Goal: Navigation & Orientation: Understand site structure

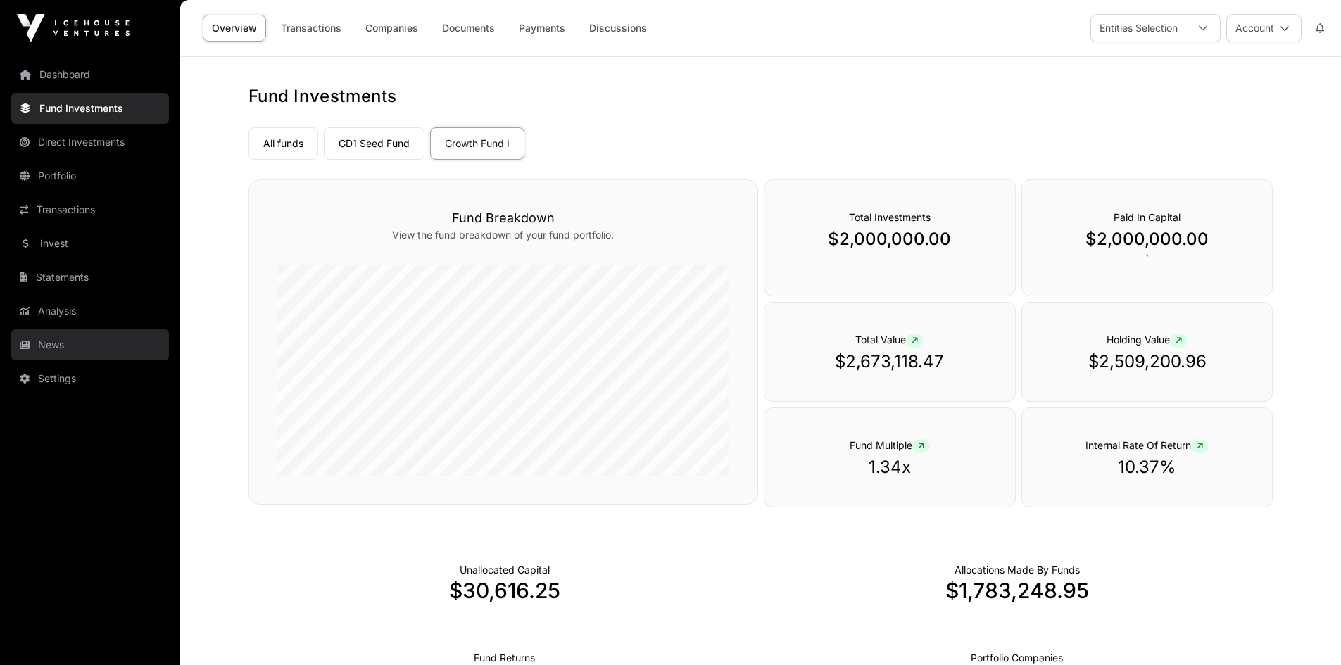
click at [118, 344] on link "News" at bounding box center [90, 344] width 158 height 31
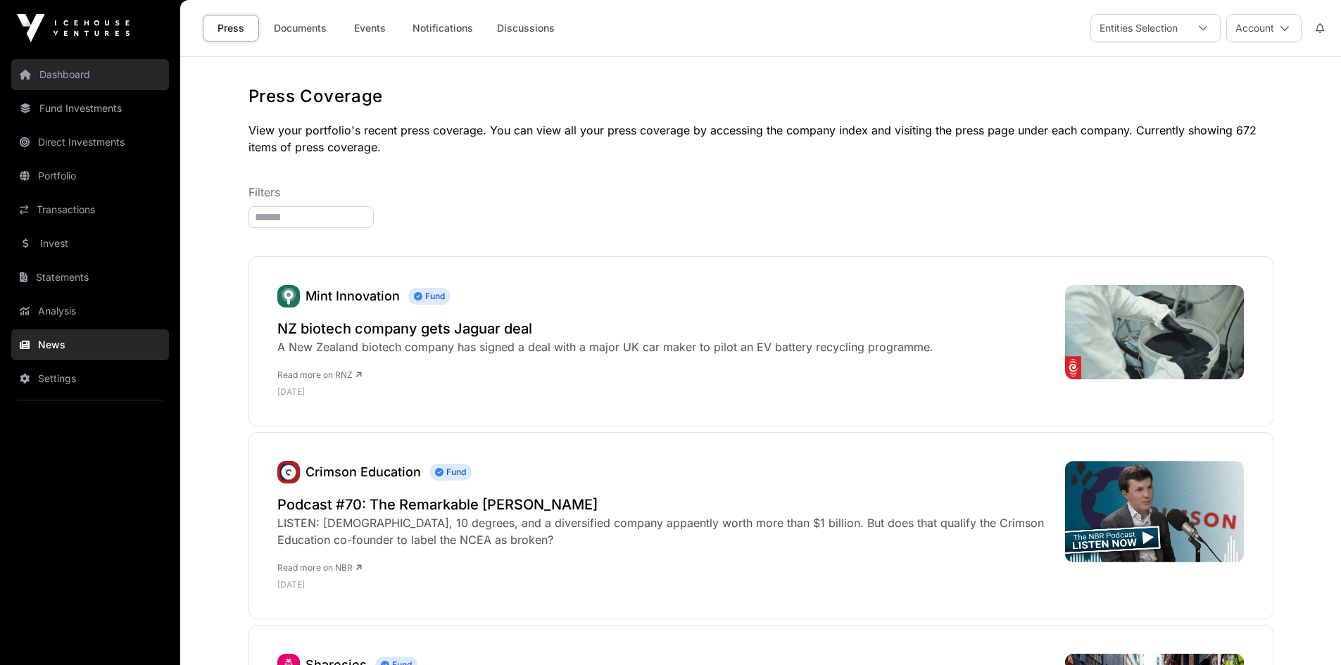
click at [72, 89] on link "Dashboard" at bounding box center [90, 74] width 158 height 31
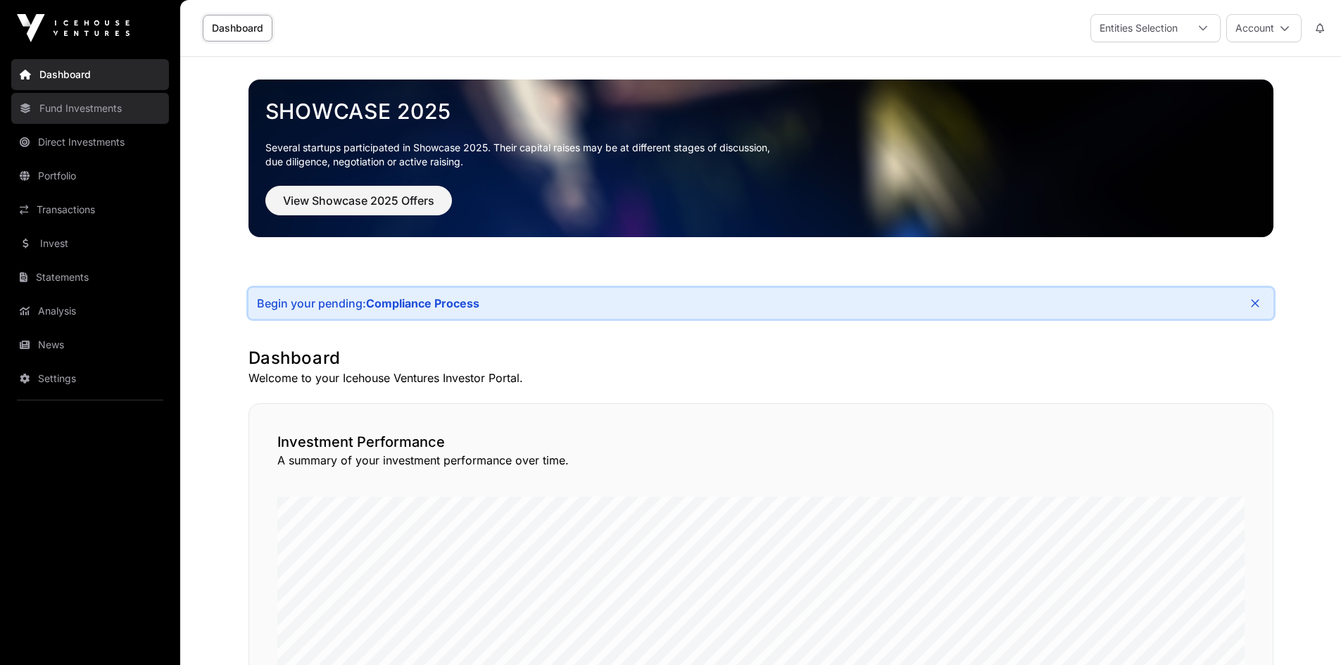
click at [65, 96] on link "Fund Investments" at bounding box center [90, 108] width 158 height 31
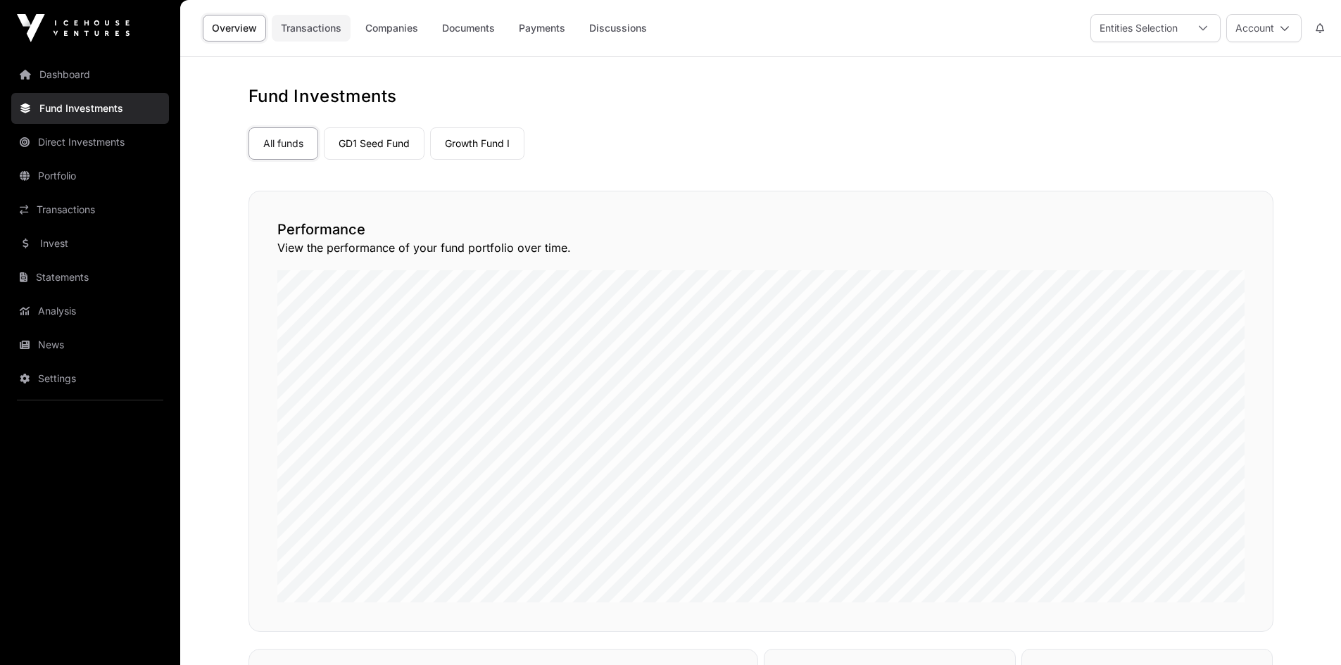
click at [320, 27] on link "Transactions" at bounding box center [311, 28] width 79 height 27
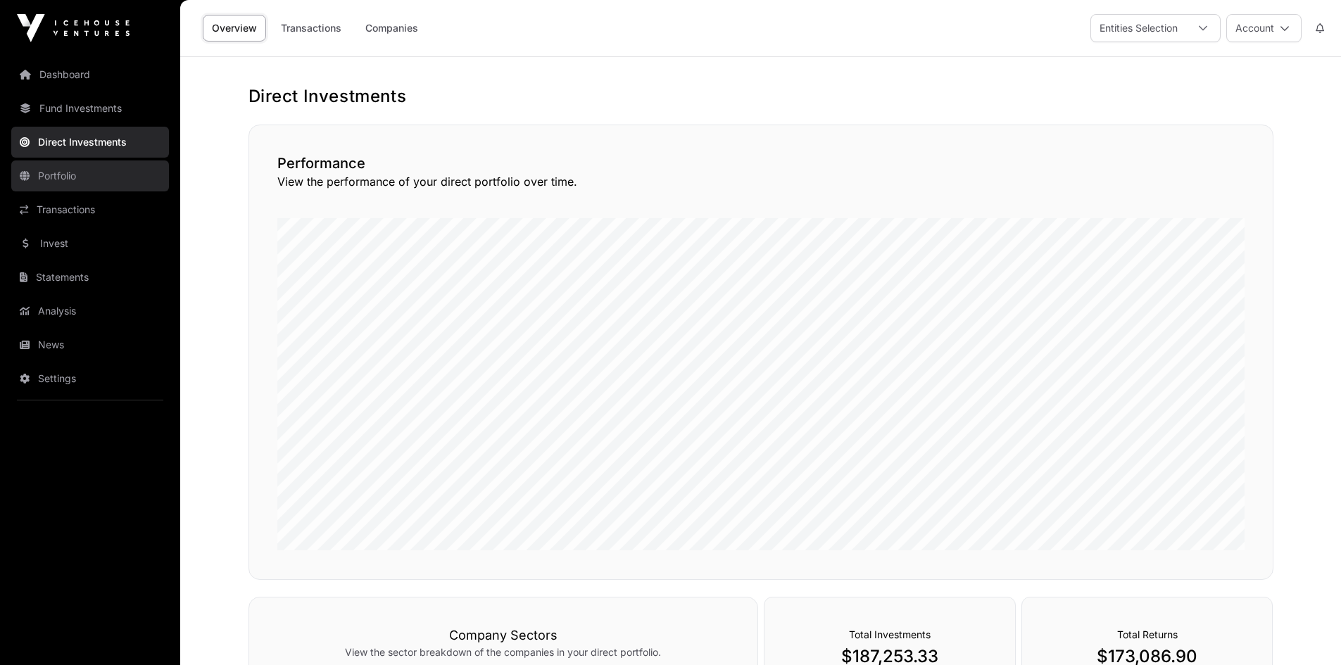
click at [75, 175] on link "Portfolio" at bounding box center [90, 175] width 158 height 31
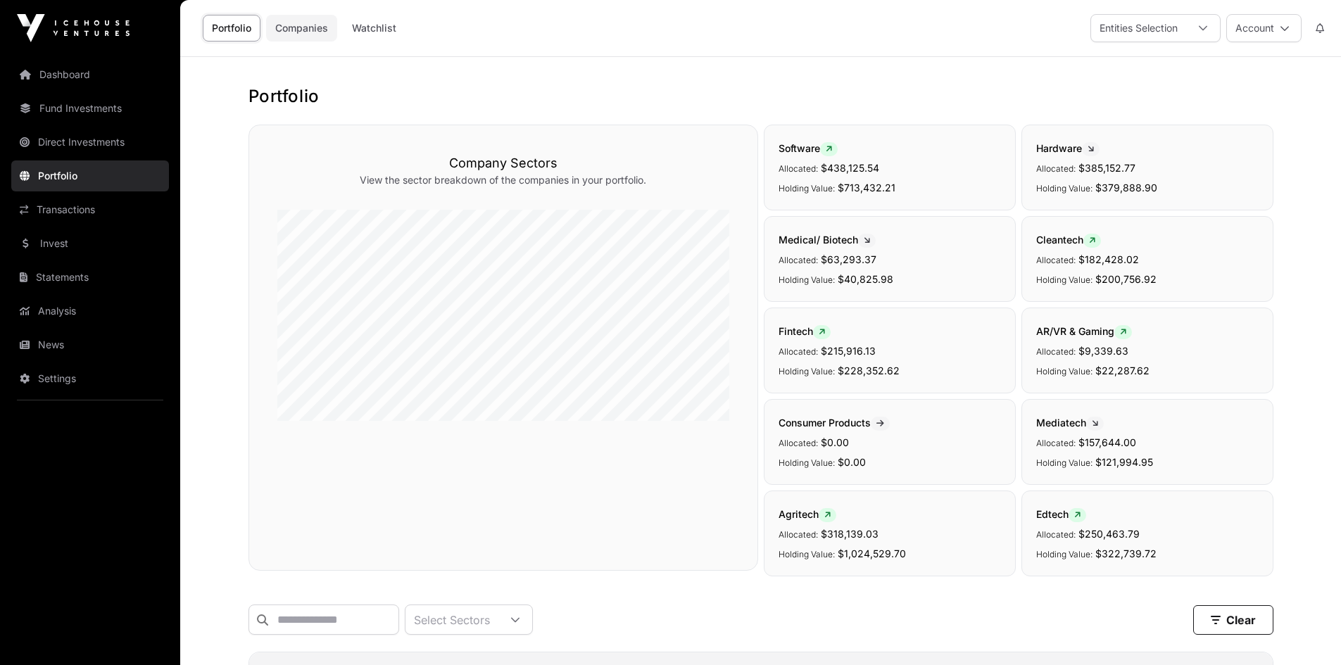
click at [281, 23] on link "Companies" at bounding box center [301, 28] width 71 height 27
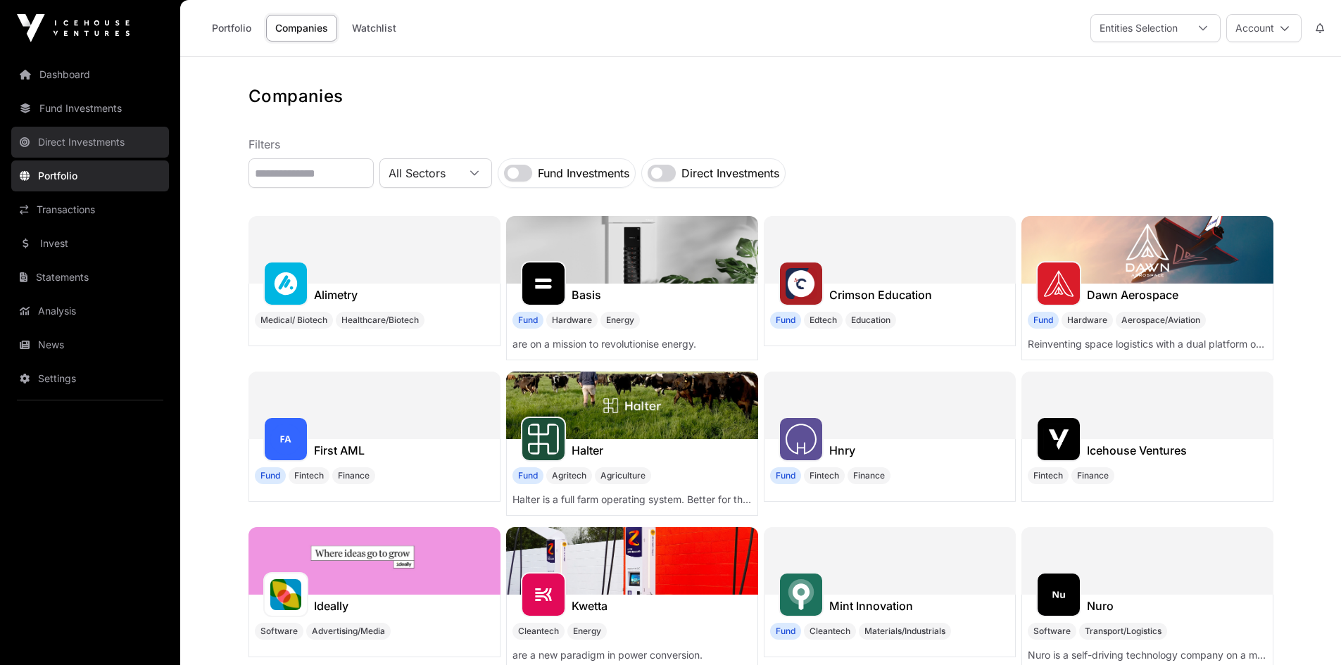
click at [82, 147] on link "Direct Investments" at bounding box center [90, 142] width 158 height 31
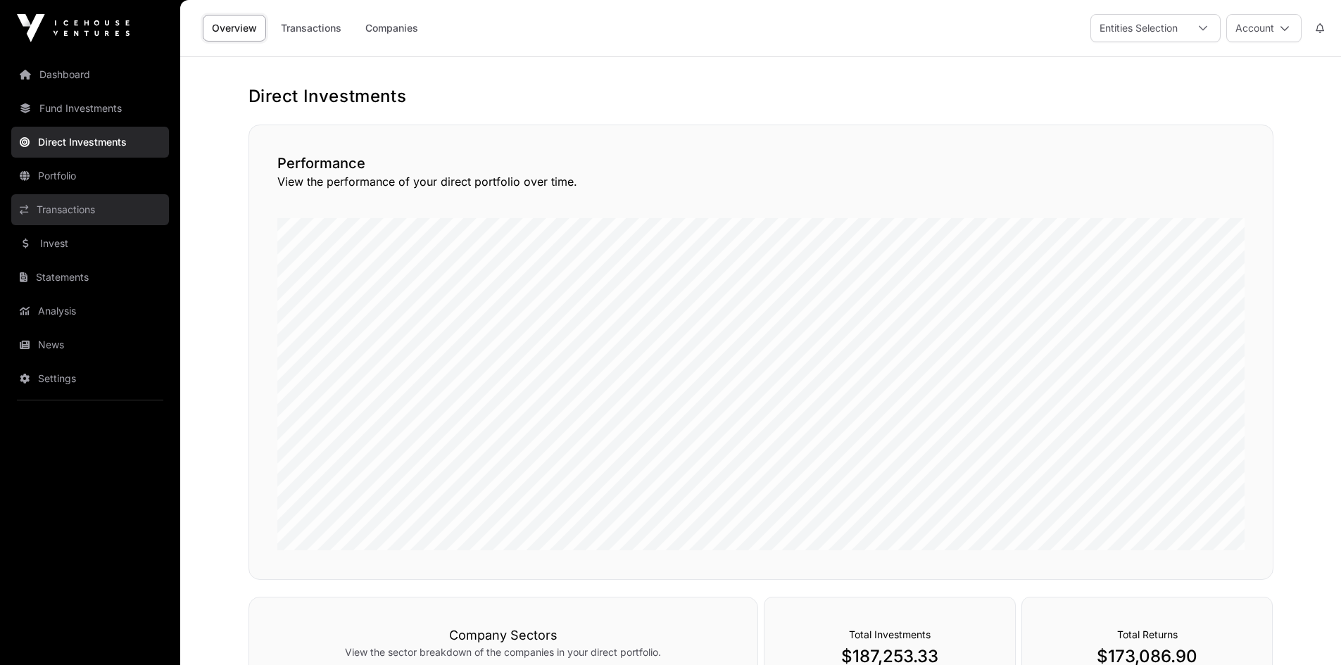
click at [89, 199] on link "Transactions" at bounding box center [90, 209] width 158 height 31
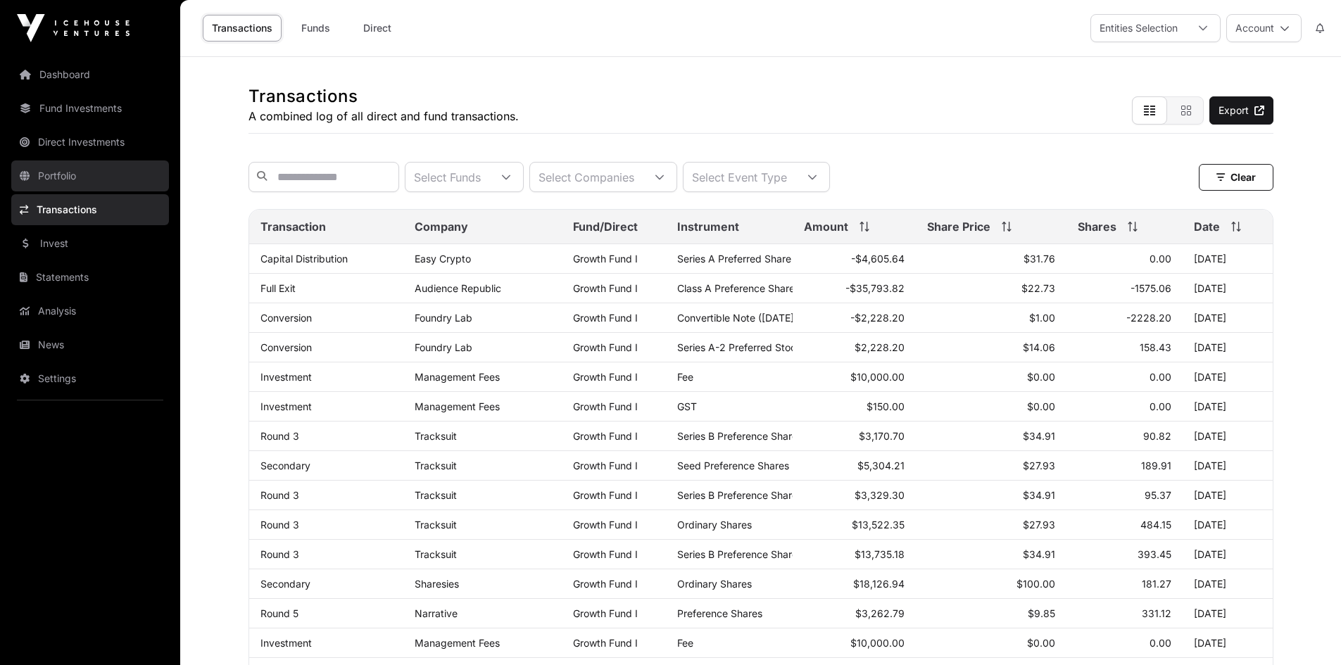
click at [96, 178] on link "Portfolio" at bounding box center [90, 175] width 158 height 31
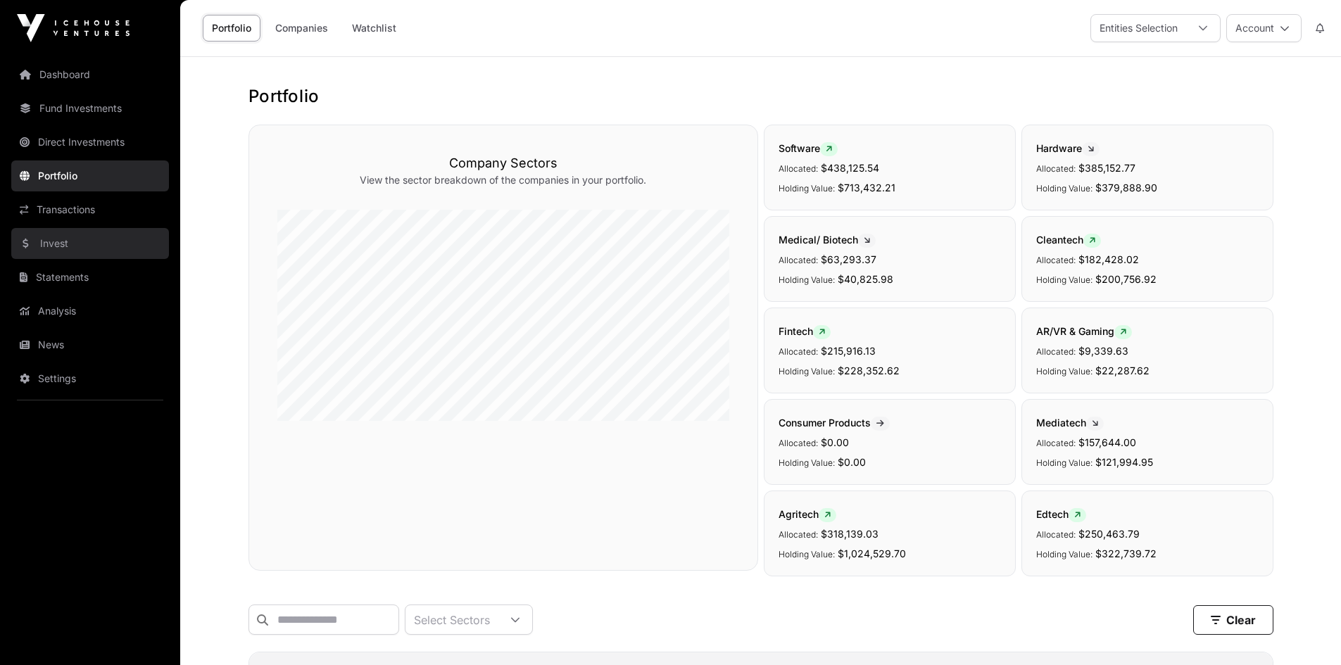
click at [87, 239] on link "Invest" at bounding box center [90, 243] width 158 height 31
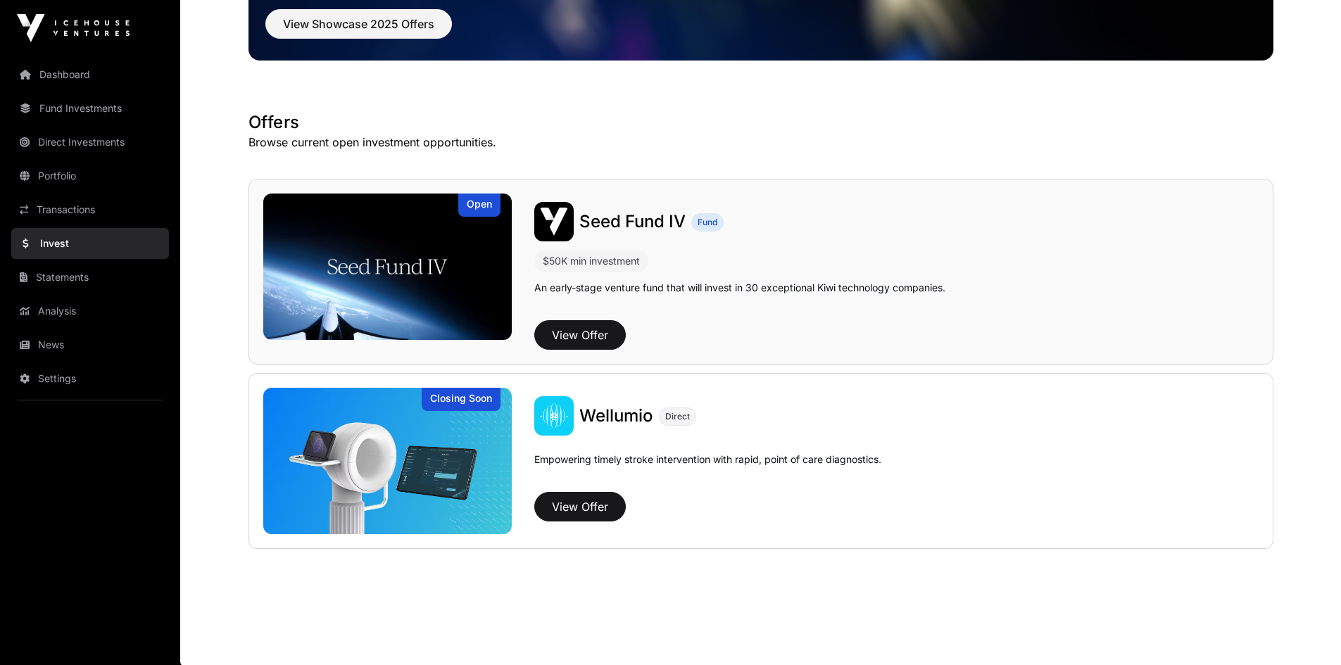
scroll to position [179, 0]
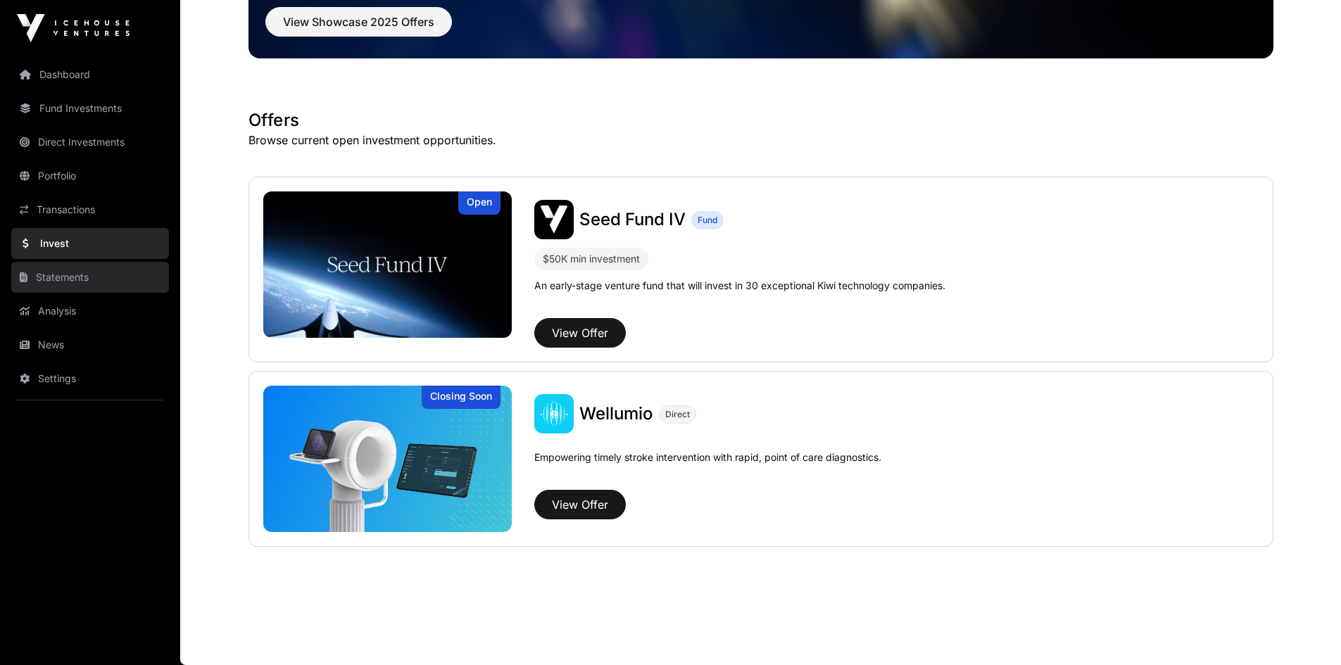
click at [112, 265] on link "Statements" at bounding box center [90, 277] width 158 height 31
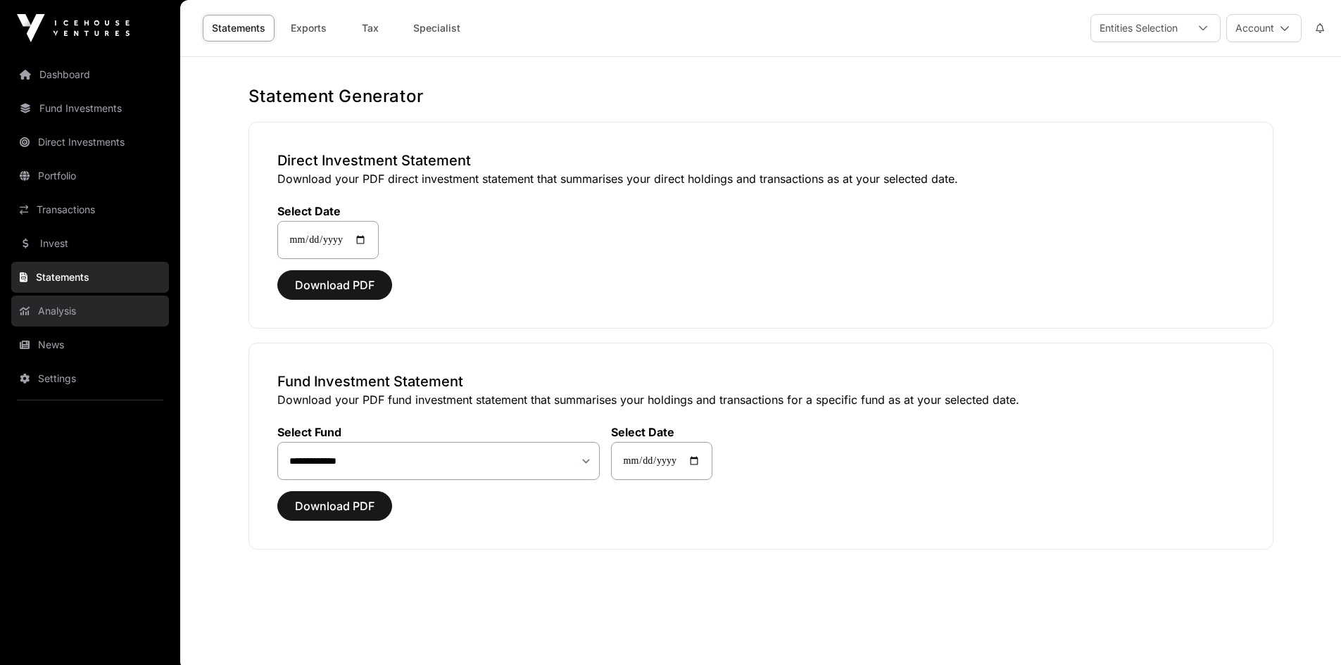
click at [77, 303] on link "Analysis" at bounding box center [90, 311] width 158 height 31
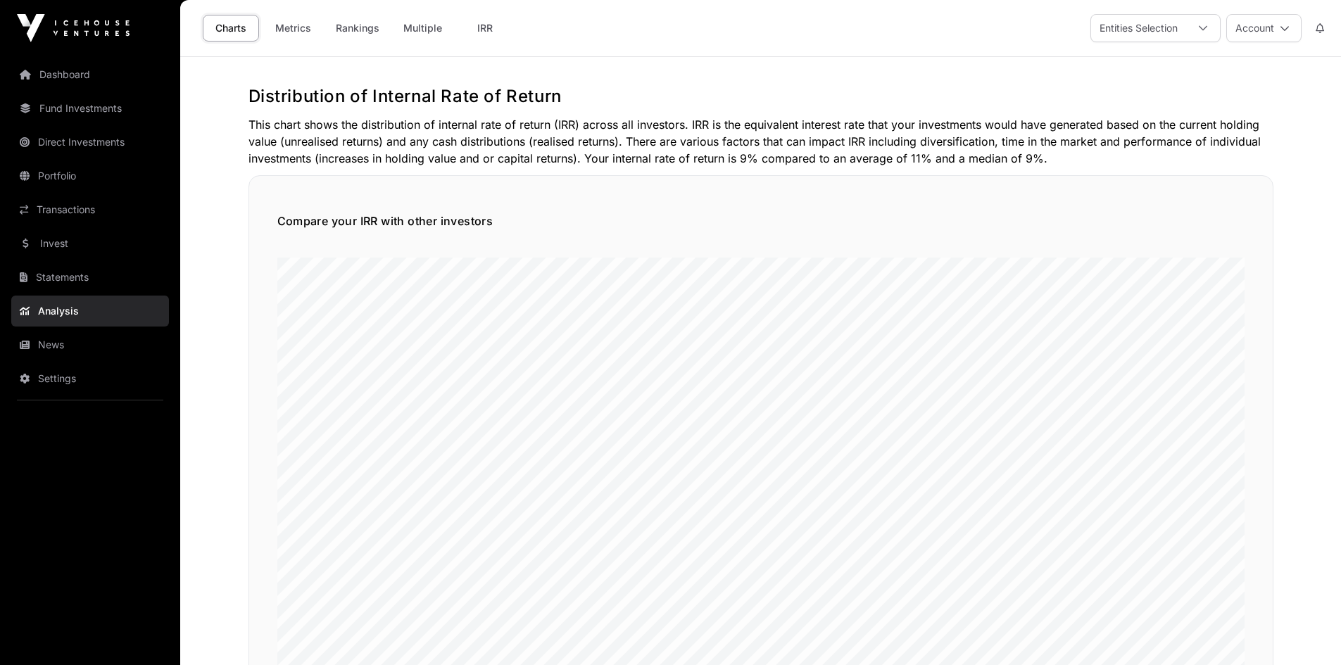
click at [87, 260] on nav "Dashboard Fund Investments Direct Investments Portfolio Transactions Invest Sta…" at bounding box center [90, 355] width 180 height 598
click at [82, 268] on link "Statements" at bounding box center [90, 277] width 158 height 31
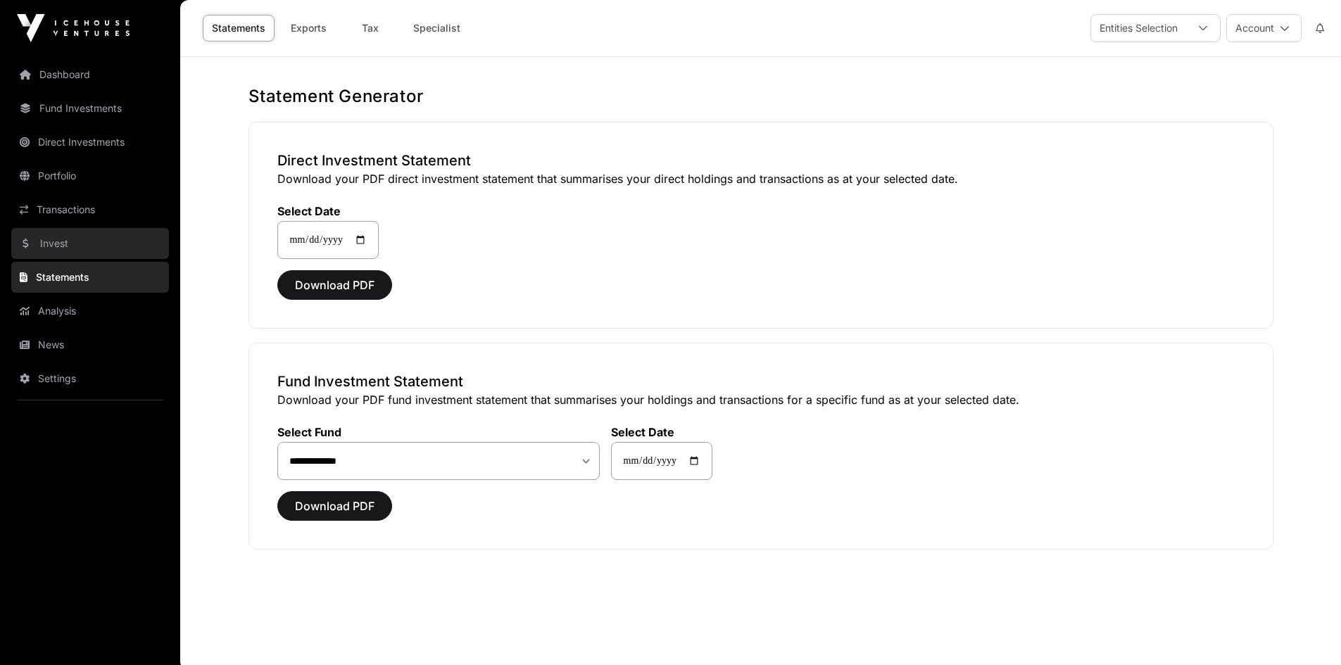
click at [87, 248] on link "Invest" at bounding box center [90, 243] width 158 height 31
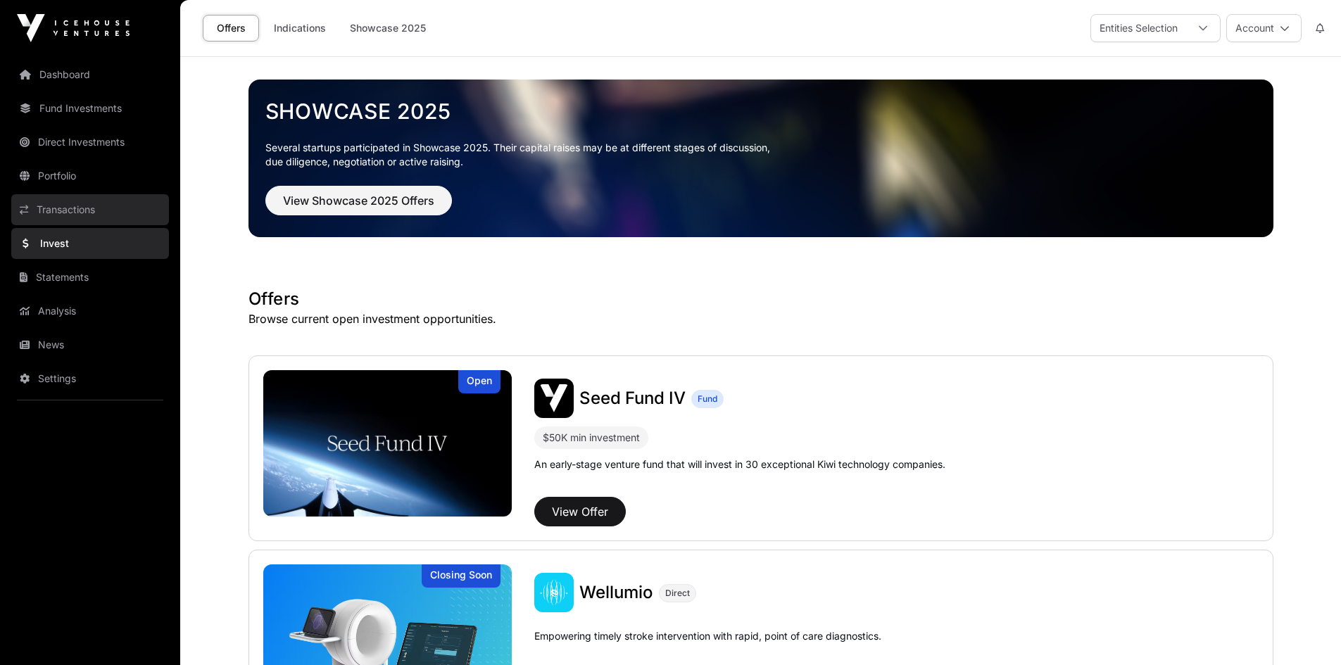
click at [96, 223] on link "Transactions" at bounding box center [90, 209] width 158 height 31
click at [100, 203] on link "Transactions" at bounding box center [90, 209] width 158 height 31
click at [101, 179] on link "Portfolio" at bounding box center [90, 175] width 158 height 31
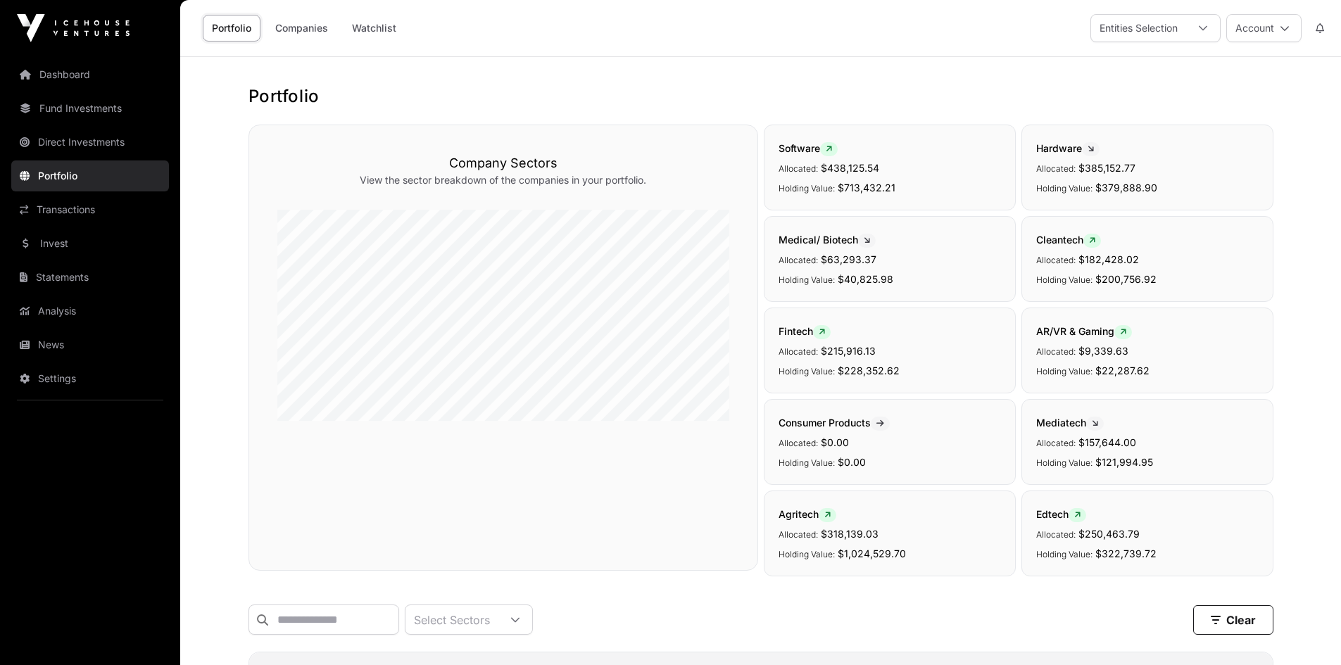
click at [107, 157] on link "Direct Investments" at bounding box center [90, 142] width 158 height 31
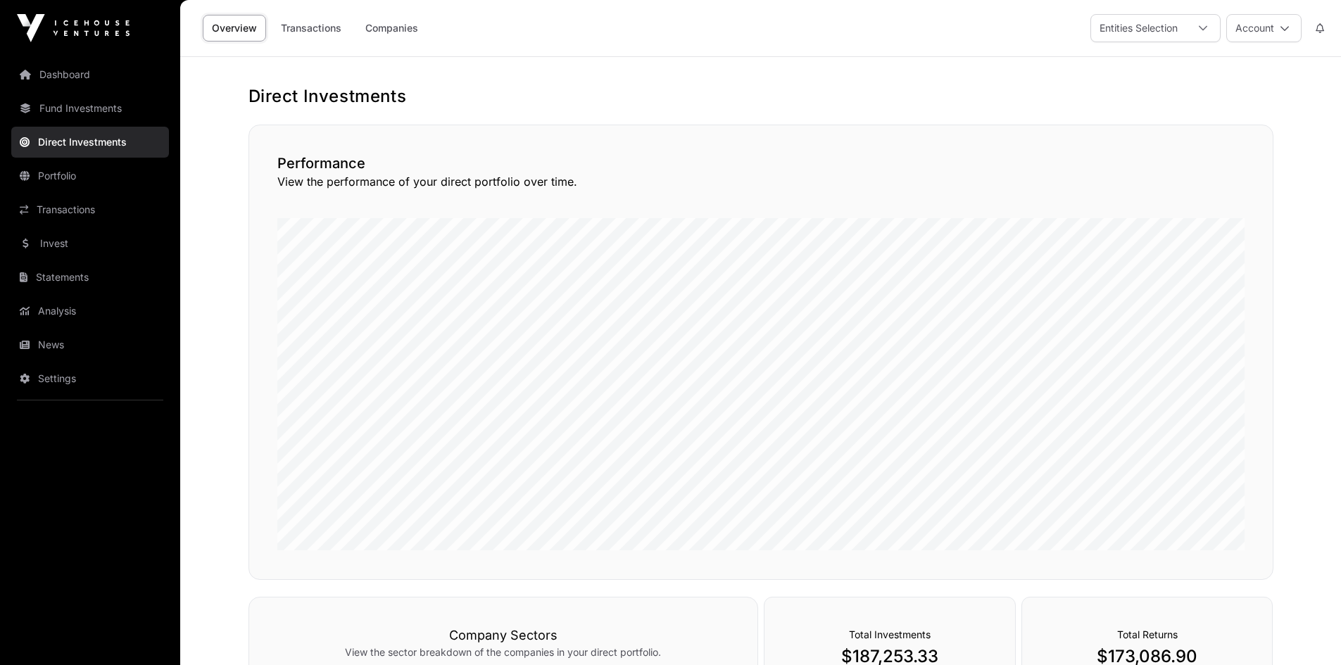
click at [113, 129] on link "Direct Investments" at bounding box center [90, 142] width 158 height 31
click at [112, 104] on link "Fund Investments" at bounding box center [90, 108] width 158 height 31
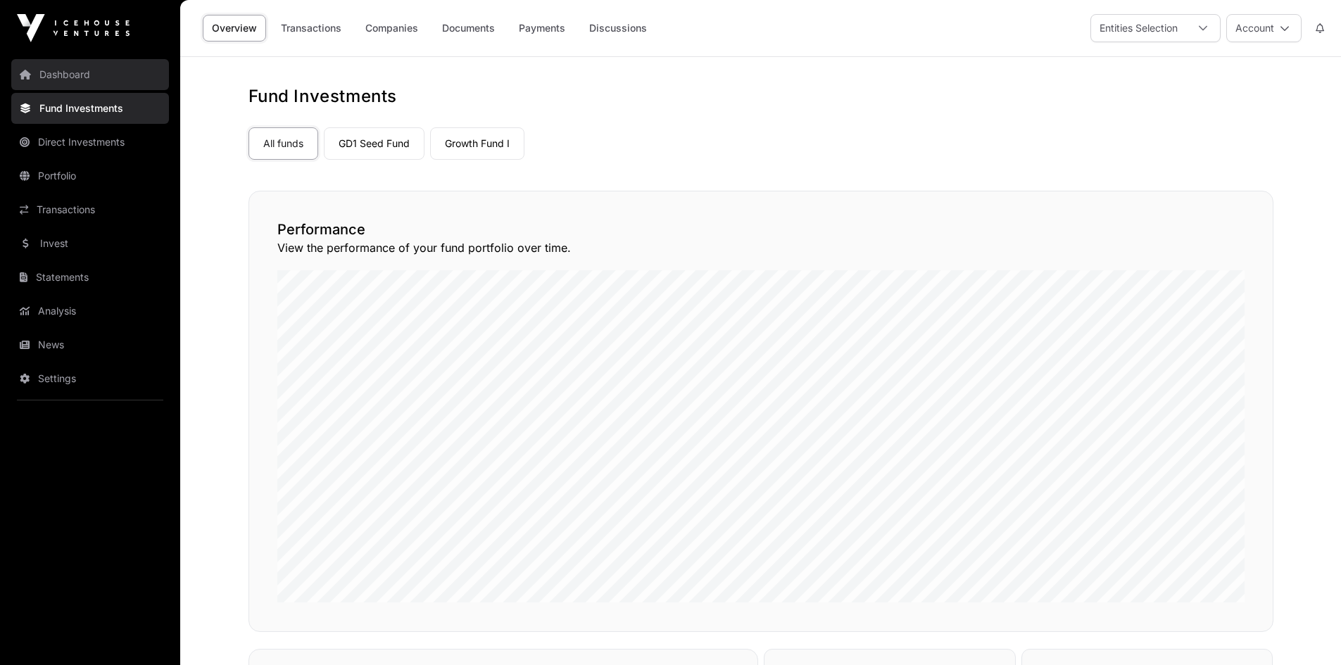
click at [106, 77] on link "Dashboard" at bounding box center [90, 74] width 158 height 31
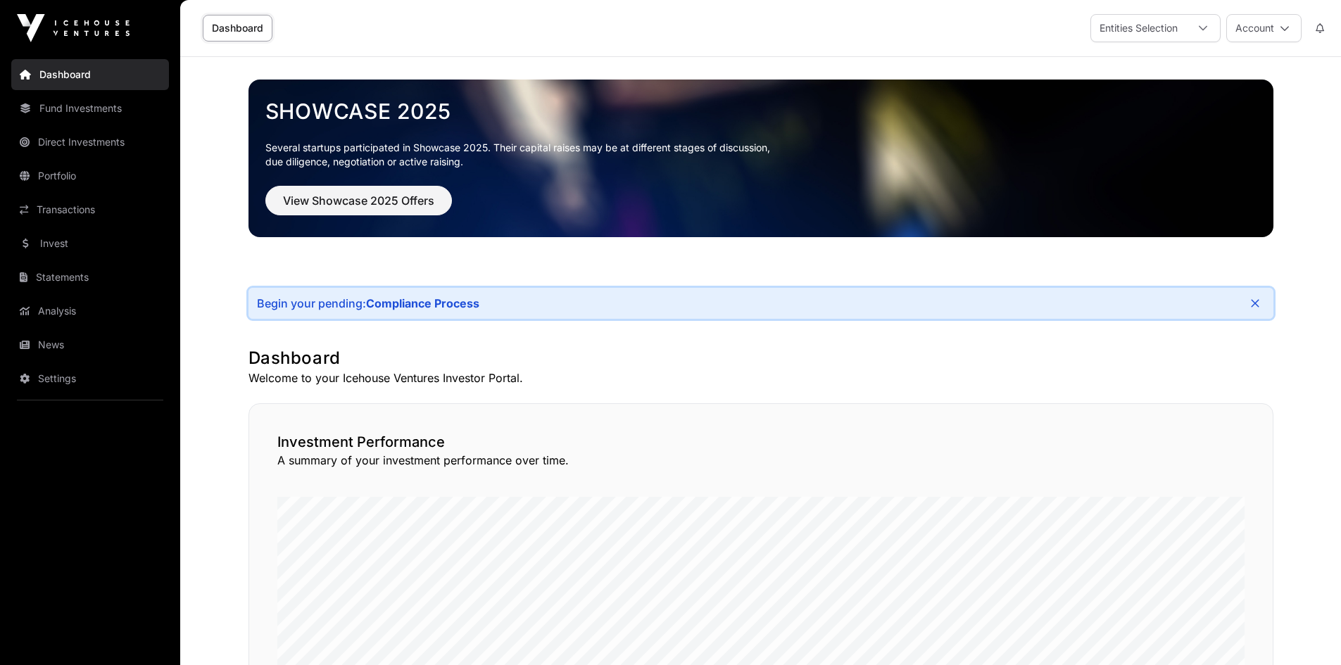
click at [103, 89] on link "Dashboard" at bounding box center [90, 74] width 158 height 31
click at [101, 94] on link "Fund Investments" at bounding box center [90, 108] width 158 height 31
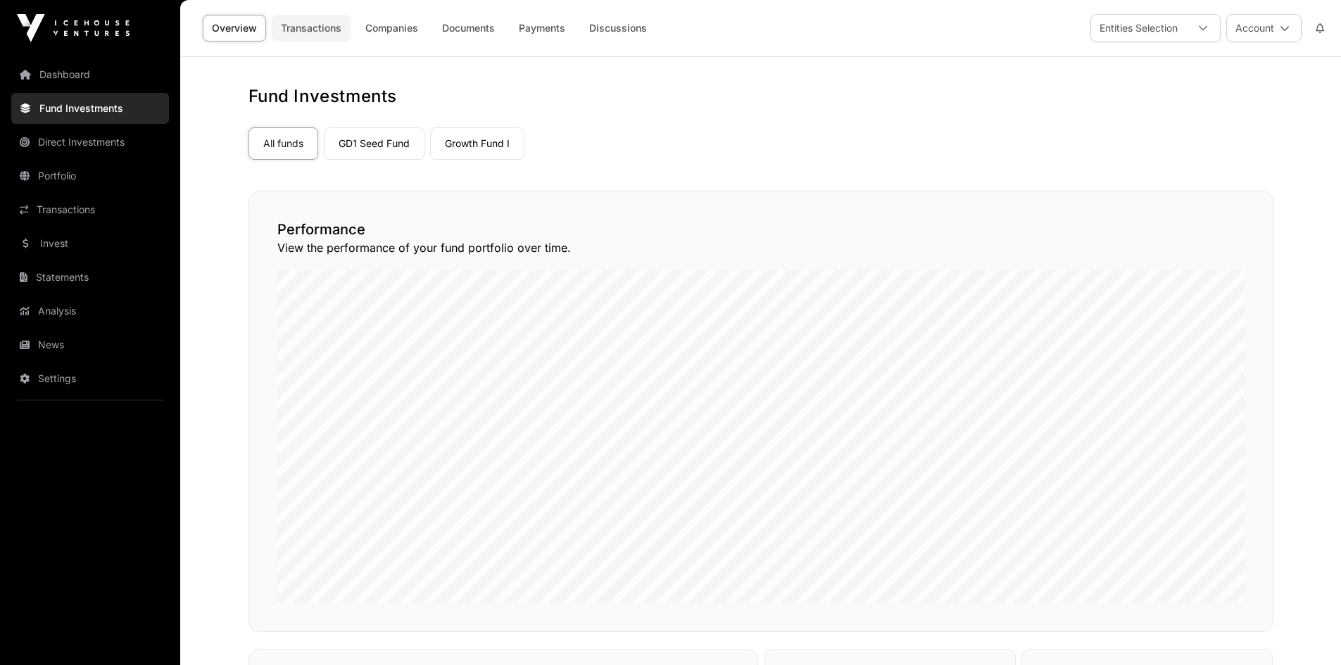
click at [318, 21] on link "Transactions" at bounding box center [311, 28] width 79 height 27
click at [245, 32] on link "Overview" at bounding box center [234, 28] width 63 height 27
